Goal: Use online tool/utility

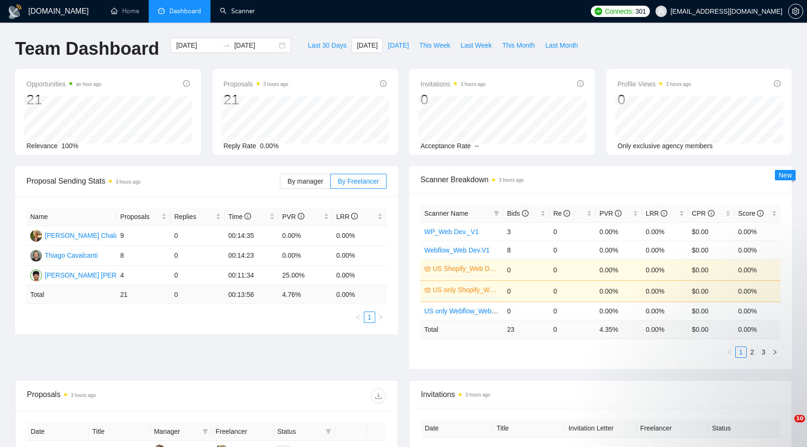
click at [246, 13] on link "Scanner" at bounding box center [237, 11] width 35 height 8
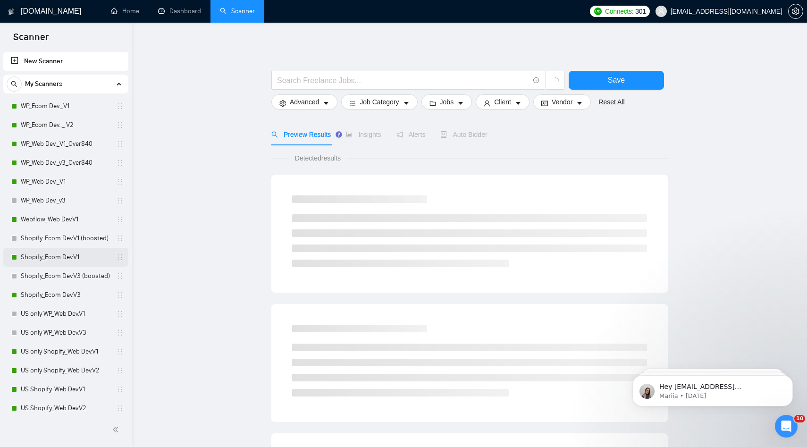
click at [80, 261] on link "Shopify_Ecom Dev.V1" at bounding box center [66, 257] width 90 height 19
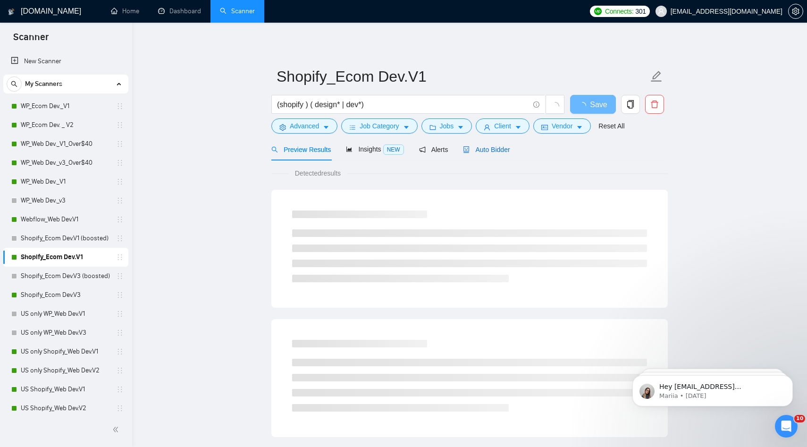
click at [494, 152] on span "Auto Bidder" at bounding box center [486, 150] width 47 height 8
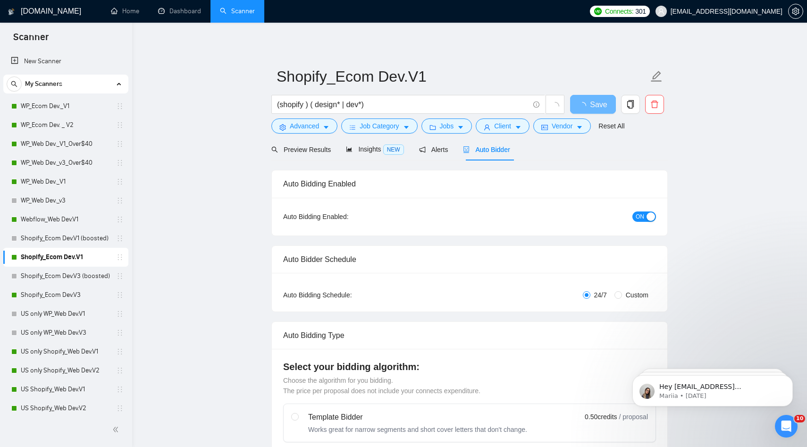
radio input "false"
radio input "true"
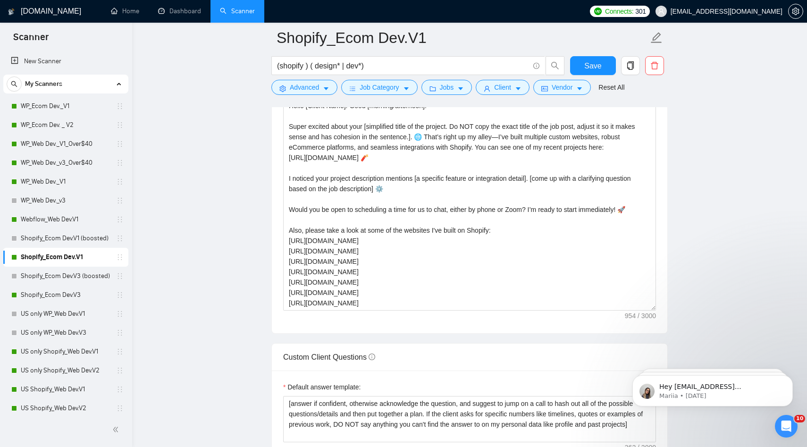
scroll to position [1195, 0]
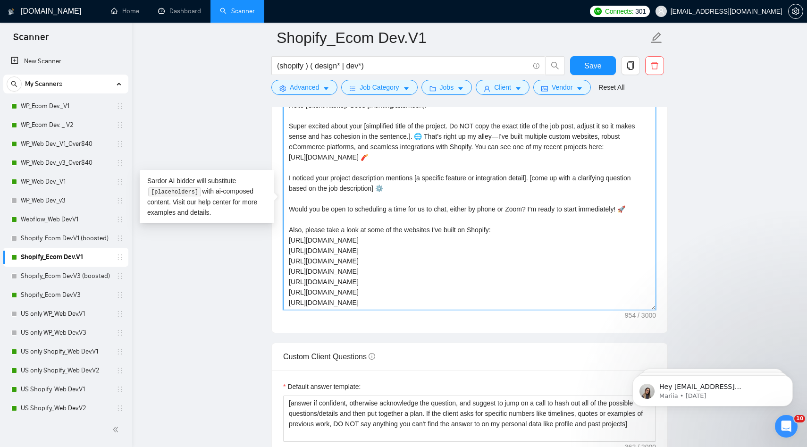
drag, startPoint x: 359, startPoint y: 272, endPoint x: 282, endPoint y: 206, distance: 101.1
click at [283, 207] on div "Cover letter template: Hello [Client Name]! Good [morning/afternoon]! Super exc…" at bounding box center [470, 202] width 396 height 261
